Goal: Task Accomplishment & Management: Manage account settings

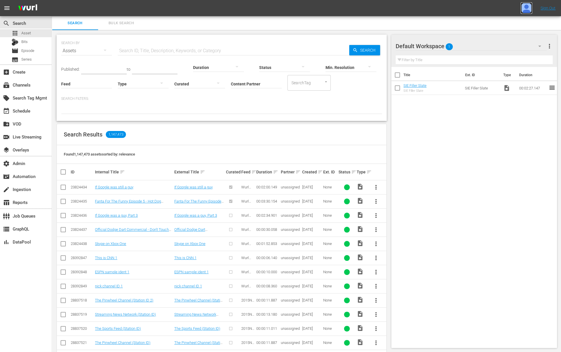
click at [525, 11] on img at bounding box center [526, 8] width 12 height 12
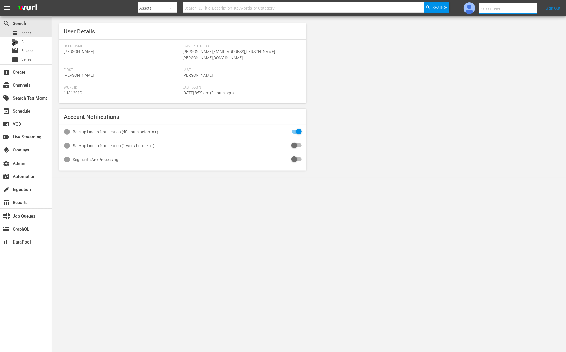
click at [523, 10] on input "text" at bounding box center [516, 9] width 74 height 14
click at [526, 36] on div "Amalia1 Garcia1 <amalia.garcia+testing1@wurl.com>" at bounding box center [498, 39] width 90 height 14
type input "Amalia1 Garcia1 (11312213)"
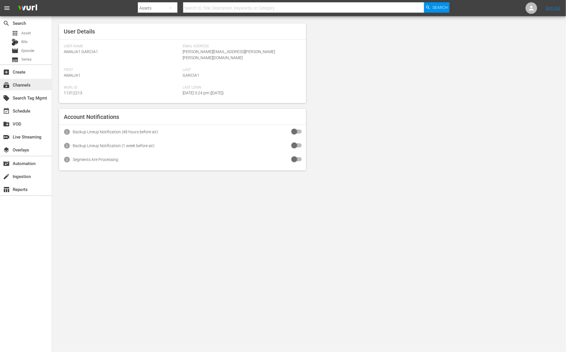
click at [28, 81] on div "subscriptions Channels" at bounding box center [16, 83] width 32 height 5
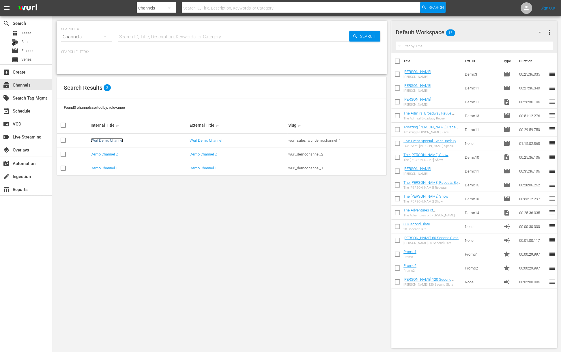
click at [98, 141] on link "Wurl Demo Channel" at bounding box center [107, 140] width 33 height 4
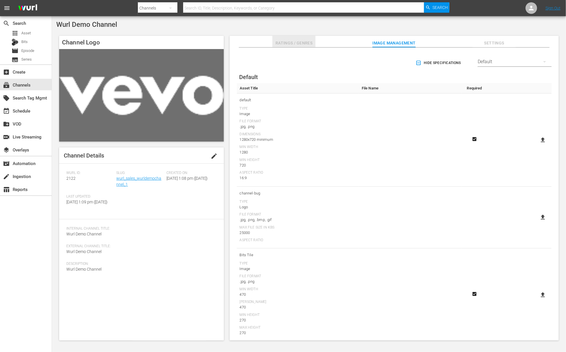
click at [300, 44] on span "Ratings / Genres" at bounding box center [293, 43] width 43 height 7
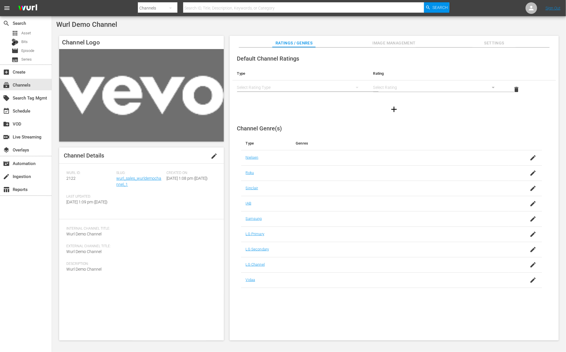
click at [325, 87] on div "simple table" at bounding box center [300, 87] width 127 height 16
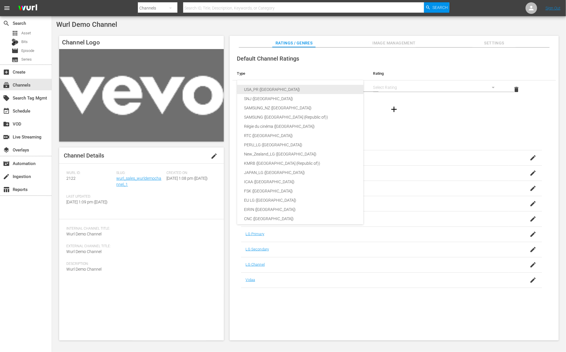
click at [327, 87] on div "USA_PR ([GEOGRAPHIC_DATA])" at bounding box center [310, 89] width 132 height 9
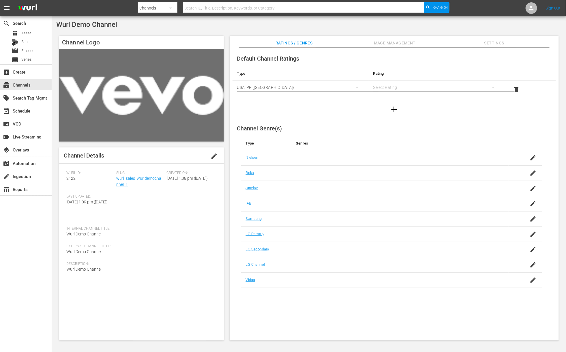
click at [380, 86] on div "simple table" at bounding box center [436, 87] width 127 height 16
click at [396, 119] on div "TVPG" at bounding box center [435, 116] width 112 height 9
click at [396, 108] on icon "button" at bounding box center [393, 109] width 9 height 9
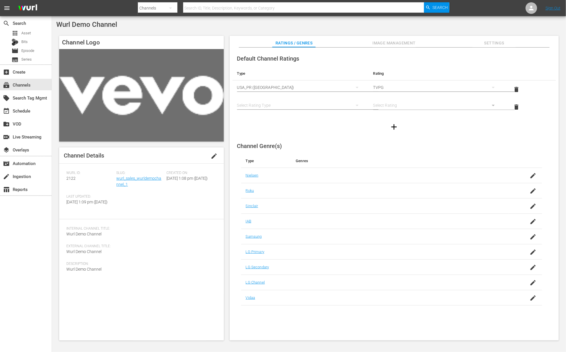
click at [267, 104] on div "simple table" at bounding box center [300, 105] width 127 height 16
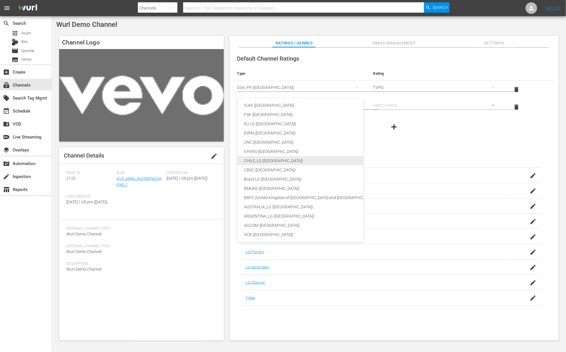
scroll to position [86, 0]
click at [267, 234] on div "ACB ([GEOGRAPHIC_DATA])" at bounding box center [310, 232] width 132 height 9
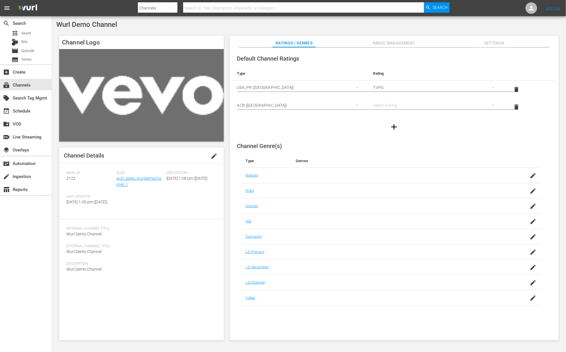
click at [383, 105] on div "simple table" at bounding box center [436, 105] width 127 height 16
click at [315, 120] on div "G PG M MA R" at bounding box center [283, 176] width 566 height 352
click at [389, 106] on div "simple table" at bounding box center [436, 105] width 127 height 16
